Goal: Navigation & Orientation: Find specific page/section

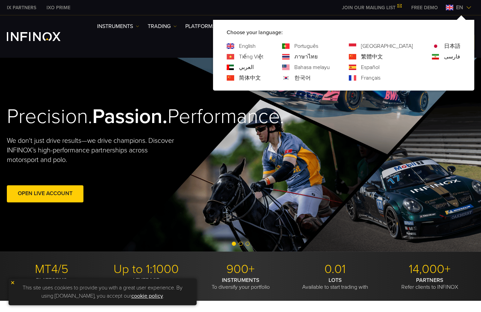
click at [458, 8] on span "en" at bounding box center [459, 7] width 13 height 8
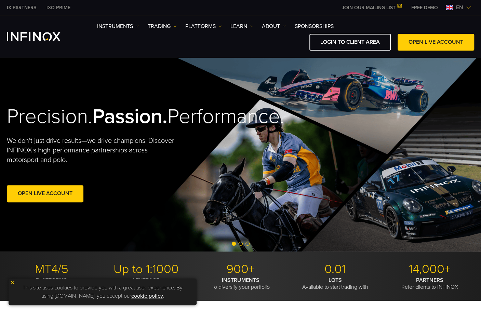
click at [330, 78] on div "Precision. Passion. Performance. We don't just drive results—we drive champions…" at bounding box center [240, 154] width 481 height 194
click at [452, 10] on img at bounding box center [449, 7] width 8 height 5
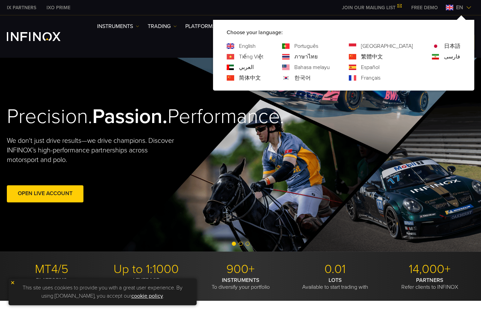
click at [310, 78] on link "한국어" at bounding box center [302, 78] width 16 height 8
